Goal: Find specific page/section: Find specific page/section

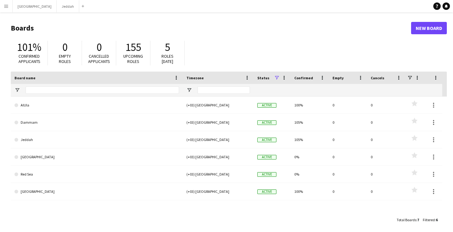
click at [4, 9] on button "Menu" at bounding box center [6, 6] width 12 height 12
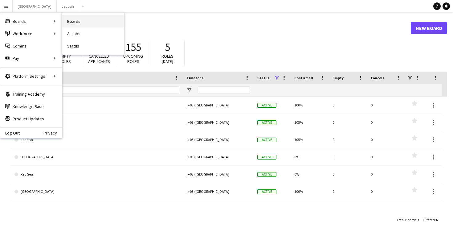
click at [81, 19] on link "Boards" at bounding box center [93, 21] width 62 height 12
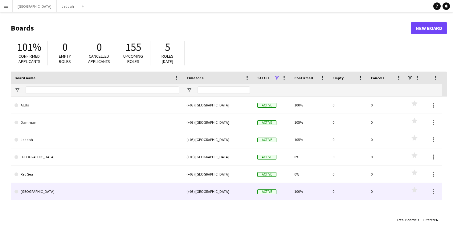
click at [72, 198] on link "[GEOGRAPHIC_DATA]" at bounding box center [96, 191] width 165 height 17
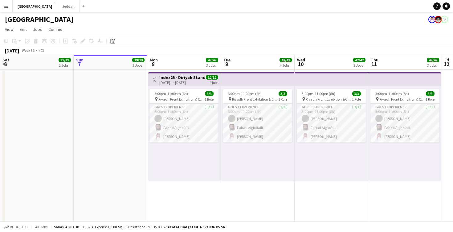
click at [6, 7] on app-icon "Menu" at bounding box center [6, 6] width 5 height 5
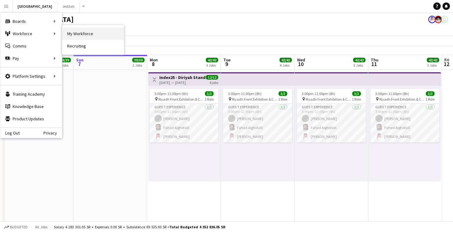
click at [79, 36] on link "My Workforce" at bounding box center [93, 33] width 62 height 12
